Goal: Find specific page/section: Find specific page/section

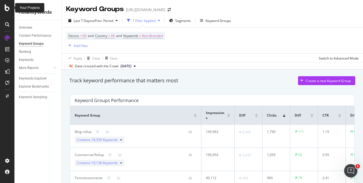
click at [7, 7] on icon at bounding box center [7, 7] width 5 height 7
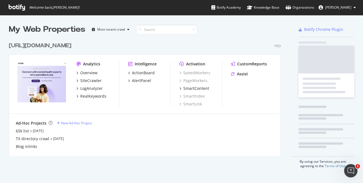
scroll to position [183, 363]
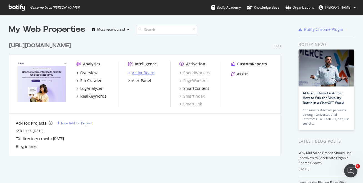
click at [140, 74] on div "ActionBoard" at bounding box center [143, 73] width 23 height 6
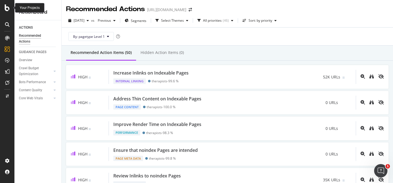
click at [5, 9] on icon at bounding box center [7, 7] width 5 height 7
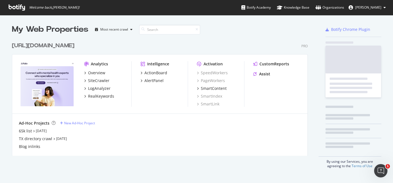
scroll to position [183, 393]
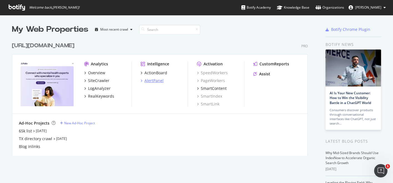
click at [159, 80] on div "AlertPanel" at bounding box center [153, 81] width 19 height 6
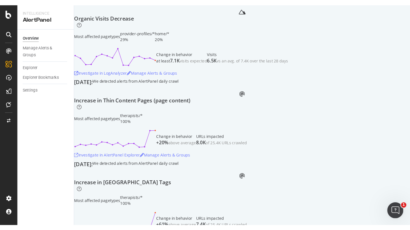
scroll to position [72, 0]
